Goal: Transaction & Acquisition: Purchase product/service

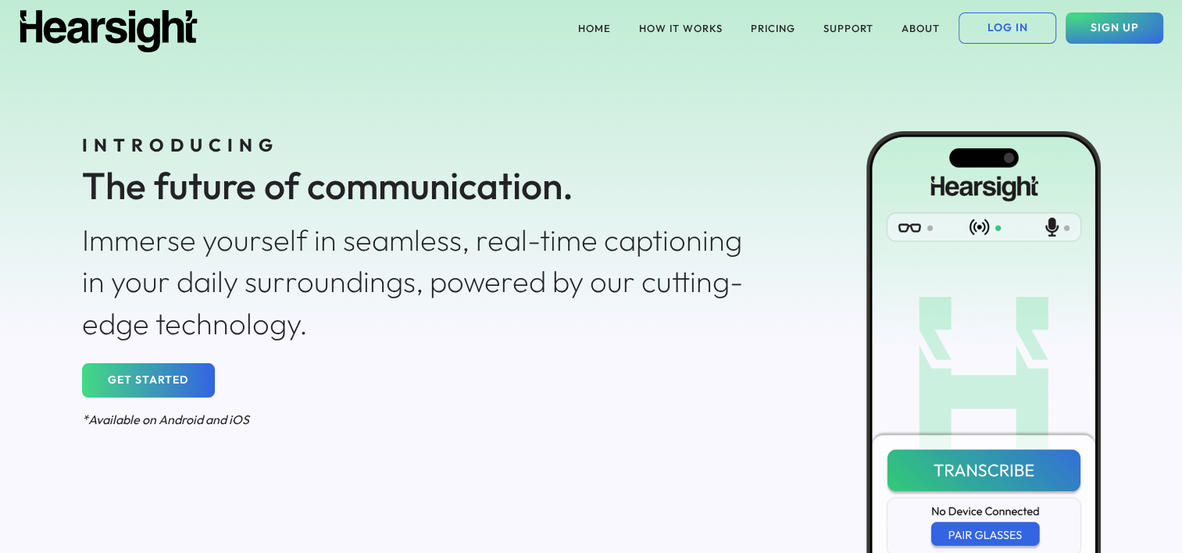
scroll to position [128, 0]
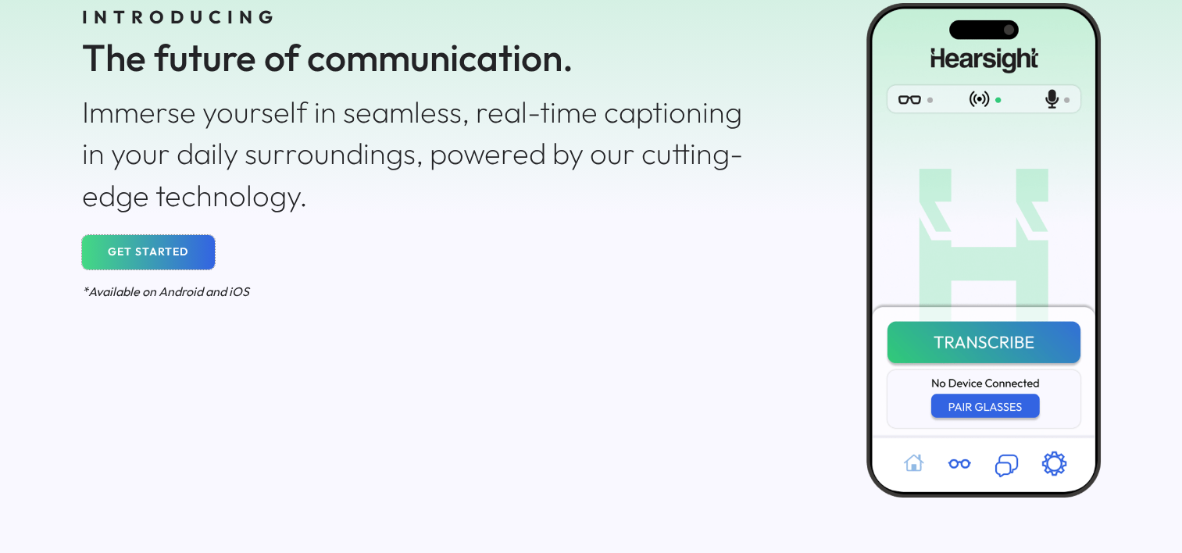
click at [156, 256] on button "GET STARTED" at bounding box center [148, 252] width 133 height 34
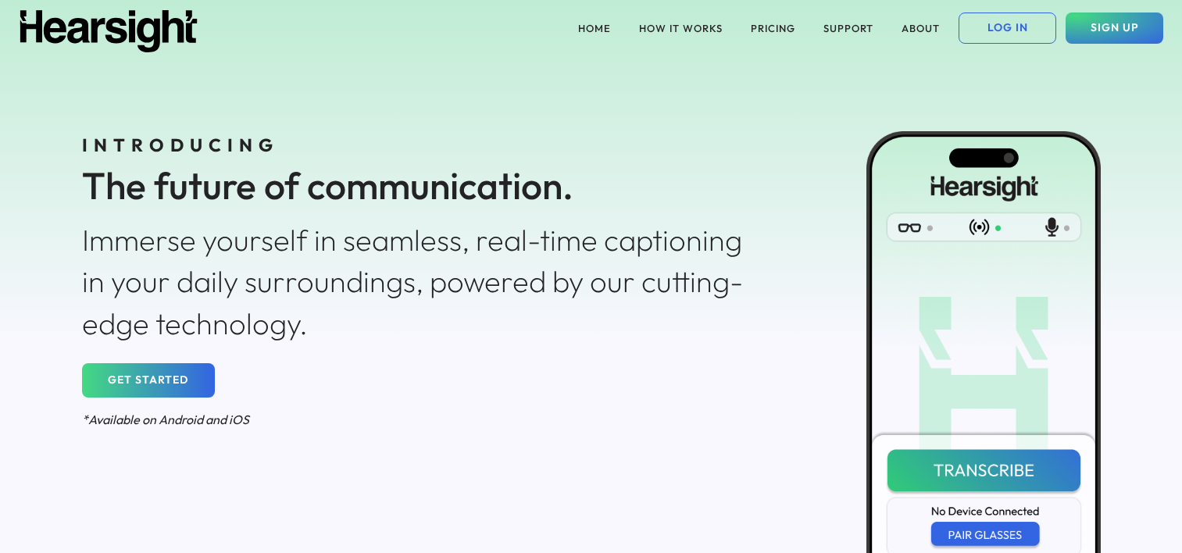
scroll to position [128, 0]
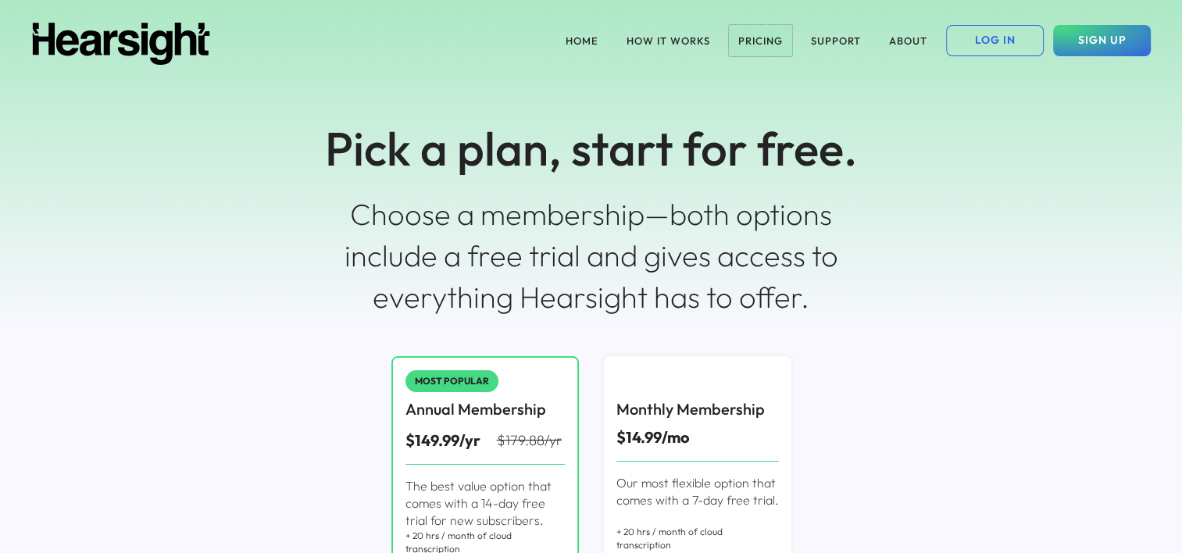
click at [768, 41] on button "PRICING" at bounding box center [760, 40] width 63 height 31
click at [592, 40] on button "HOME" at bounding box center [582, 40] width 52 height 31
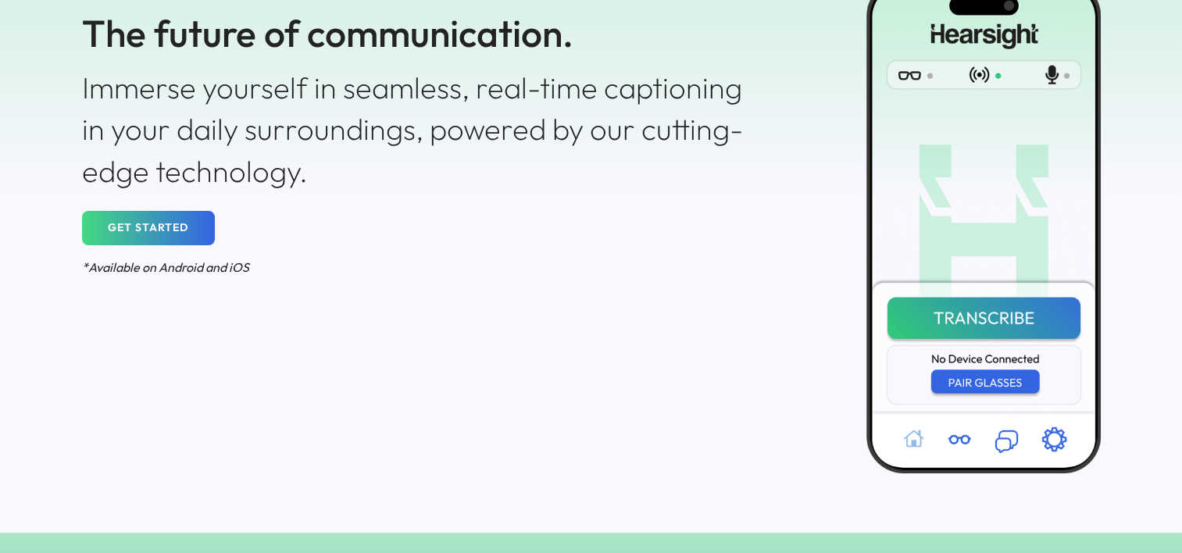
scroll to position [152, 0]
drag, startPoint x: 608, startPoint y: 108, endPoint x: 531, endPoint y: 227, distance: 142.4
click at [531, 227] on div "INTRODUCING The future of communication. Immerse yourself in seamless, real-tim…" at bounding box center [421, 130] width 703 height 327
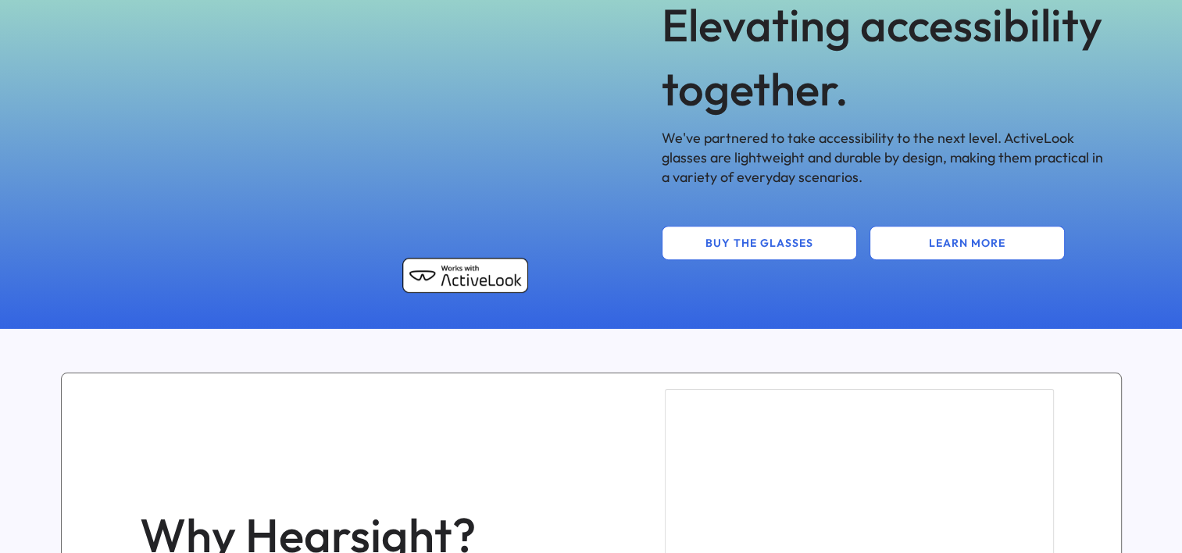
scroll to position [760, 0]
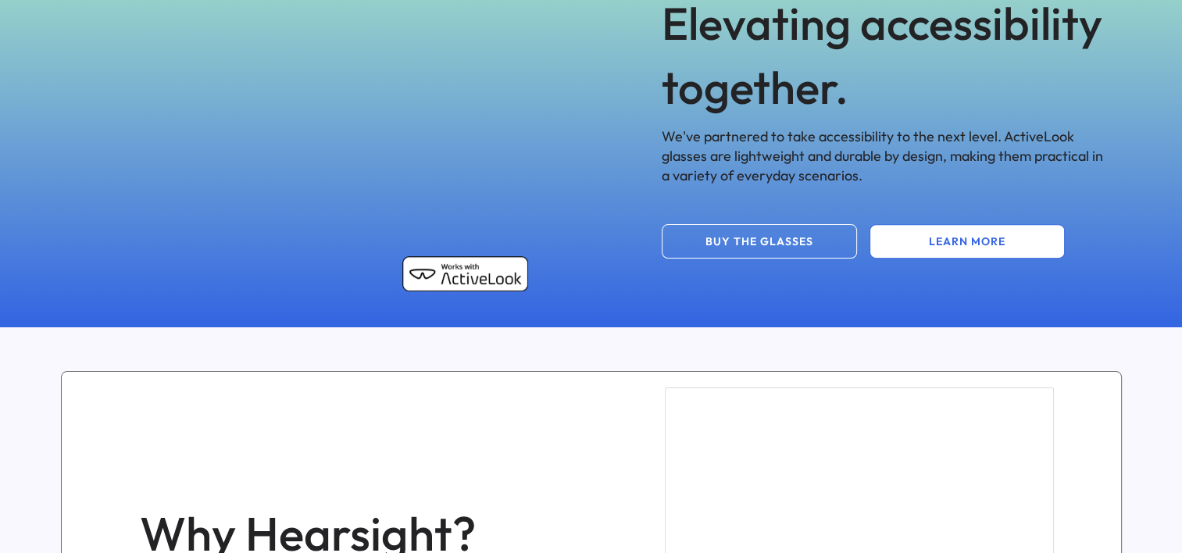
click at [718, 234] on button "BUY THE GLASSES" at bounding box center [759, 241] width 195 height 34
